Goal: Find specific page/section: Find specific page/section

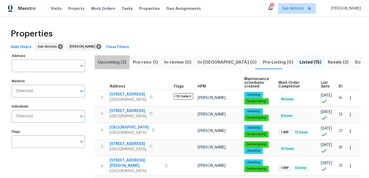
click at [111, 62] on span "Upcoming (2)" at bounding box center [112, 62] width 28 height 7
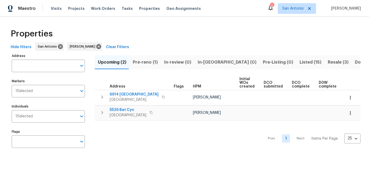
scroll to position [0, 73]
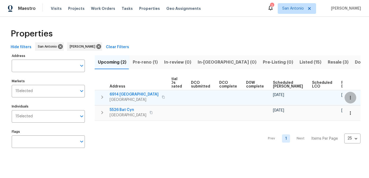
click at [351, 96] on icon "button" at bounding box center [350, 97] width 1 height 3
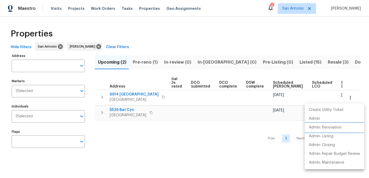
click at [316, 129] on p "Admin: Renovation" at bounding box center [325, 128] width 33 height 6
click at [177, 118] on div at bounding box center [184, 89] width 369 height 178
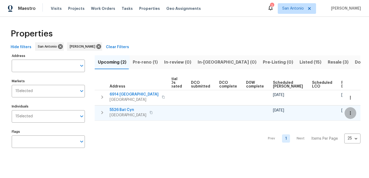
click at [351, 114] on icon "button" at bounding box center [350, 113] width 5 height 5
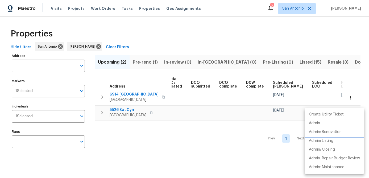
click at [336, 132] on p "Admin: Renovation" at bounding box center [325, 132] width 33 height 6
click at [152, 139] on div at bounding box center [184, 89] width 369 height 178
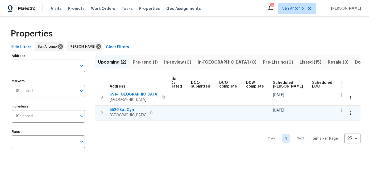
click at [122, 112] on span "5526 Bat Cyn" at bounding box center [128, 109] width 37 height 5
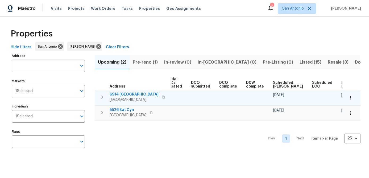
click at [114, 99] on span "[GEOGRAPHIC_DATA]" at bounding box center [134, 99] width 49 height 5
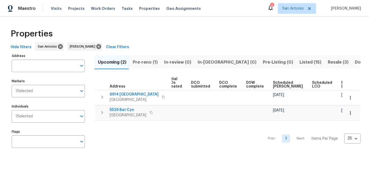
click at [140, 138] on div "Prev 1 Next Items Per Page 25 25 ​" at bounding box center [228, 137] width 266 height 32
click at [144, 64] on span "Pre-reno (1)" at bounding box center [145, 62] width 25 height 7
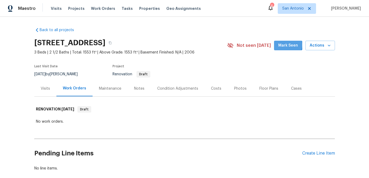
click at [286, 45] on span "Mark Seen" at bounding box center [289, 45] width 20 height 7
click at [284, 46] on span "Mark Seen" at bounding box center [289, 45] width 20 height 7
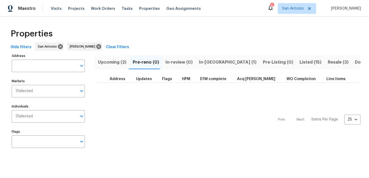
click at [207, 62] on span "In-reno (1)" at bounding box center [228, 62] width 58 height 7
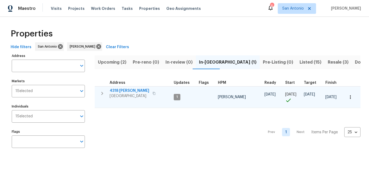
click at [353, 95] on icon "button" at bounding box center [350, 97] width 5 height 5
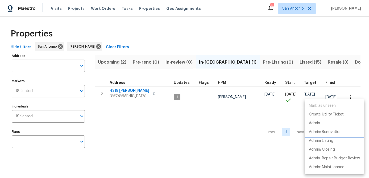
click at [335, 131] on p "Admin: Renovation" at bounding box center [325, 132] width 33 height 6
click at [119, 92] on div at bounding box center [184, 89] width 369 height 178
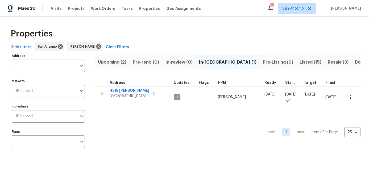
click at [119, 92] on span "4318 James Bowie" at bounding box center [130, 90] width 40 height 5
click at [300, 64] on span "Listed (15)" at bounding box center [311, 62] width 22 height 7
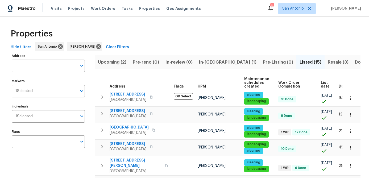
click at [321, 88] on span "List date" at bounding box center [325, 84] width 9 height 7
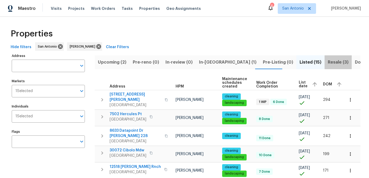
click at [328, 63] on span "Resale (3)" at bounding box center [338, 62] width 21 height 7
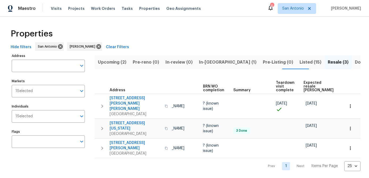
scroll to position [0, 46]
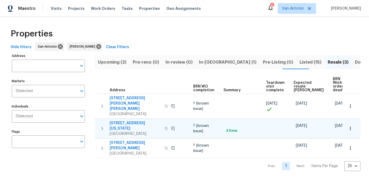
click at [350, 126] on icon "button" at bounding box center [350, 128] width 5 height 5
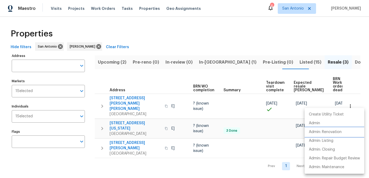
click at [329, 133] on p "Admin: Renovation" at bounding box center [325, 132] width 33 height 6
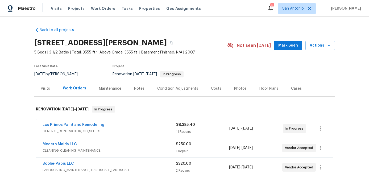
click at [268, 89] on div "Floor Plans" at bounding box center [269, 88] width 19 height 5
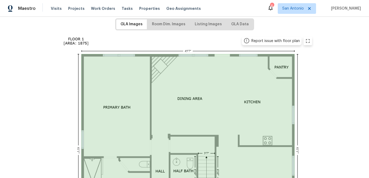
scroll to position [84, 0]
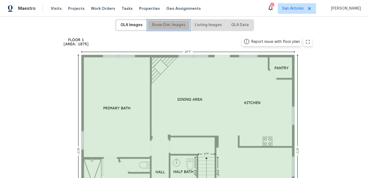
click at [172, 27] on span "Room Dim. Images" at bounding box center [169, 25] width 34 height 7
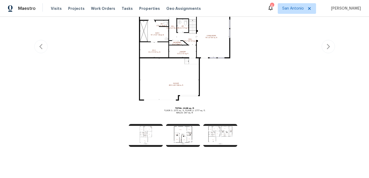
scroll to position [149, 0]
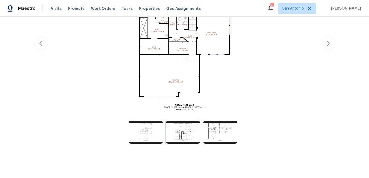
click at [183, 135] on img at bounding box center [183, 132] width 34 height 23
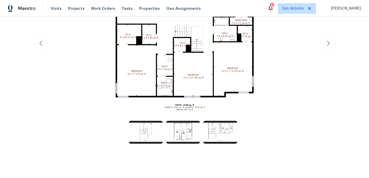
drag, startPoint x: 199, startPoint y: 110, endPoint x: 195, endPoint y: 100, distance: 10.8
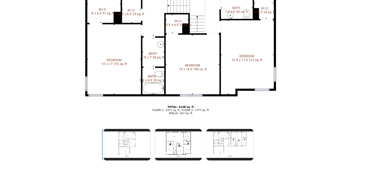
click at [146, 128] on img at bounding box center [146, 132] width 34 height 23
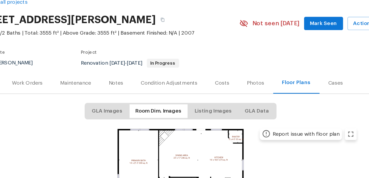
scroll to position [0, 0]
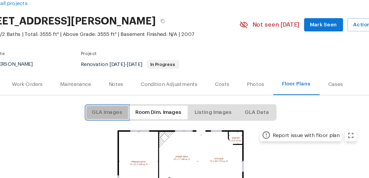
click at [135, 107] on span "GLA Images" at bounding box center [132, 109] width 22 height 7
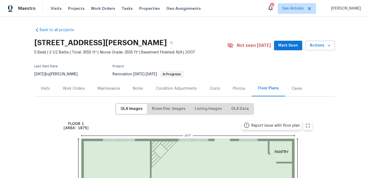
click at [135, 89] on div "Notes" at bounding box center [138, 88] width 10 height 5
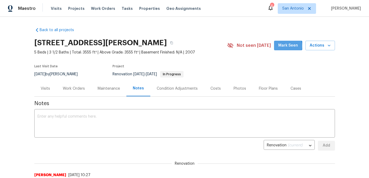
click at [288, 46] on span "Mark Seen" at bounding box center [289, 45] width 20 height 7
click at [78, 89] on div "Work Orders" at bounding box center [74, 88] width 22 height 5
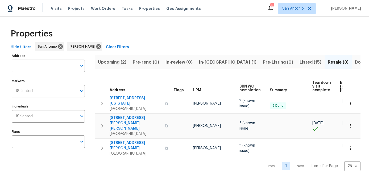
click at [108, 62] on span "Upcoming (2)" at bounding box center [112, 62] width 28 height 7
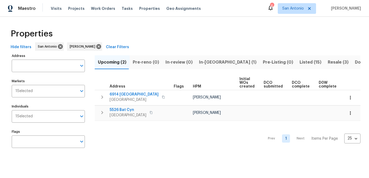
click at [328, 62] on span "Resale (3)" at bounding box center [338, 62] width 21 height 7
